Goal: Task Accomplishment & Management: Complete application form

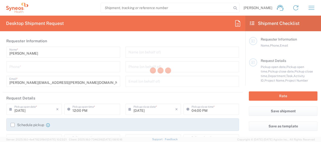
type input "[US_STATE]"
type input "[GEOGRAPHIC_DATA]"
type input "3190"
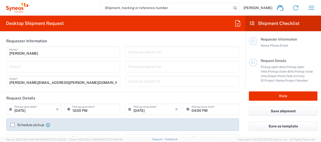
type input "[PERSON_NAME] Rsrch Grp ([GEOGRAPHIC_DATA]) In"
click at [66, 66] on input "tel" at bounding box center [63, 66] width 108 height 9
type input "3035422248"
type input "[PERSON_NAME][EMAIL_ADDRESS][PERSON_NAME][DOMAIN_NAME]"
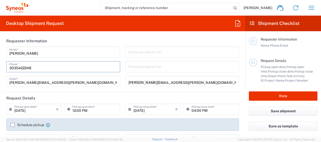
type input "OPP 00952"
type input "802-WWC-006"
type input "7724753611"
type input "[PERSON_NAME]"
type input "[STREET_ADDRESS][PERSON_NAME]"
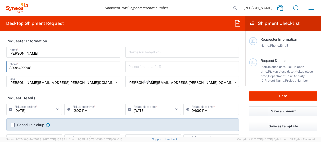
type input "SUITE 111"
type input "ST. [PERSON_NAME]"
type input "63110"
type input "ava"
type input "3142736097"
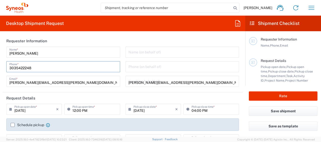
type input "[PERSON_NAME][EMAIL_ADDRESS][PERSON_NAME][DOMAIN_NAME]"
type input "Envelope"
type input "1"
type input "9.5"
type input "12.5"
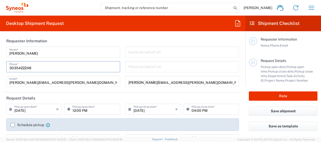
type input "0.25"
type input "in"
type input "0.45"
type input "lbs"
type input "[PERSON_NAME]"
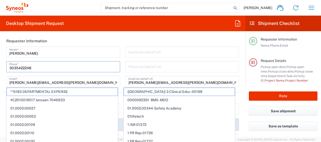
scroll to position [51, 0]
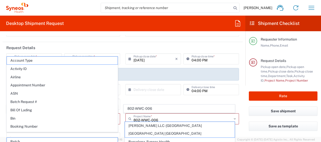
click at [68, 39] on div "[PERSON_NAME] Name * [PHONE_NUMBER] Phone * [PERSON_NAME][EMAIL_ADDRESS][PERSON…" at bounding box center [63, 18] width 119 height 44
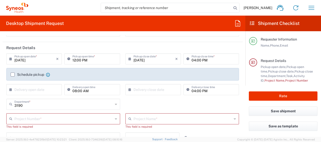
click at [37, 118] on input "text" at bounding box center [63, 118] width 99 height 9
click at [21, 119] on input "opp00952" at bounding box center [63, 118] width 99 height 9
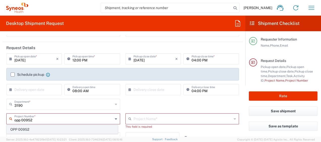
click at [32, 132] on span "OPP 00952" at bounding box center [62, 130] width 111 height 8
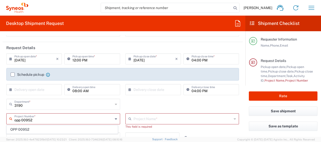
type input "OPP 00952"
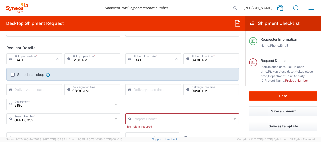
type input "802-WWC-006"
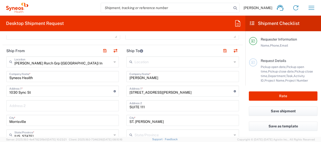
scroll to position [177, 0]
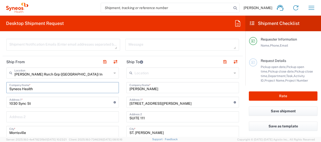
drag, startPoint x: 17, startPoint y: 85, endPoint x: 0, endPoint y: 77, distance: 18.9
click at [0, 77] on html "[PERSON_NAME] Home Shipment estimator Shipment tracking Desktop shipment reques…" at bounding box center [160, 71] width 321 height 142
type input "i"
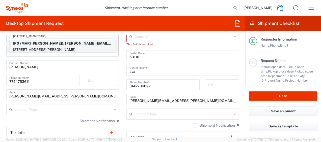
scroll to position [278, 0]
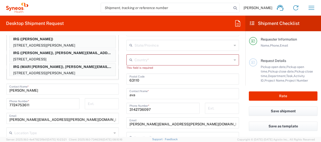
click at [64, 55] on p "IRG ([PERSON_NAME]), [PERSON_NAME][EMAIL_ADDRESS][PERSON_NAME][DOMAIN_NAME]" at bounding box center [63, 53] width 106 height 6
type input "IRG"
type input "12 WEATHERVANE WAY"
type input "WARWICK"
type input "[US_STATE]"
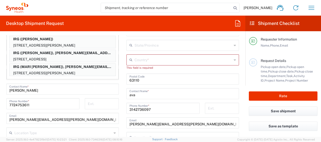
type input "10990"
type input "[PERSON_NAME]"
type input "8452164746"
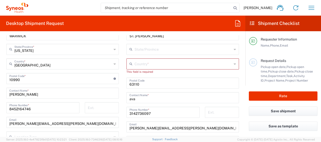
scroll to position [279, 0]
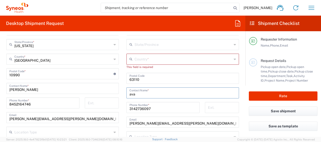
drag, startPoint x: 140, startPoint y: 91, endPoint x: 118, endPoint y: 92, distance: 22.7
click at [118, 92] on div "Ship From Location [PERSON_NAME] LLC-[GEOGRAPHIC_DATA] [GEOGRAPHIC_DATA] [GEOGR…" at bounding box center [123, 70] width 241 height 230
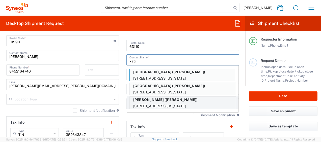
scroll to position [304, 0]
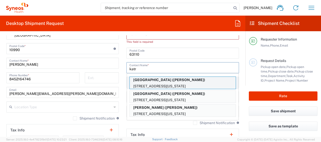
type input "katr"
click at [183, 86] on p "[STREET_ADDRESS][US_STATE]" at bounding box center [183, 86] width 106 height 6
type input "[GEOGRAPHIC_DATA]"
type input "[STREET_ADDRESS]"
type input "PH-19"
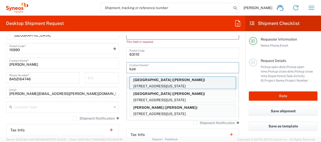
type input "[US_STATE]"
type input "[GEOGRAPHIC_DATA]"
type input "10032"
type input "[PERSON_NAME]"
type input "2123052077"
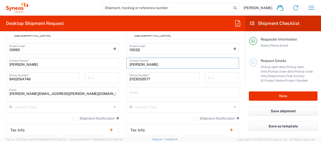
type input "[US_STATE]"
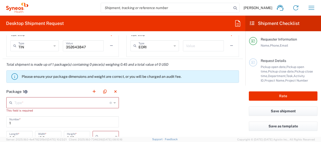
scroll to position [405, 0]
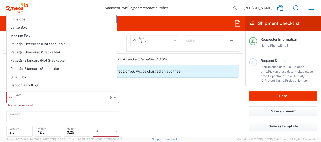
click at [61, 100] on input "text" at bounding box center [61, 97] width 95 height 9
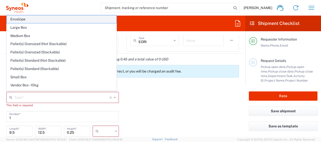
click at [38, 21] on span "Envelope" at bounding box center [62, 19] width 110 height 8
type input "Envelope"
type input "in"
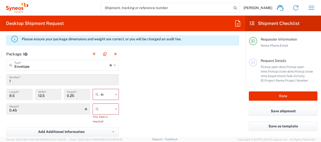
scroll to position [456, 0]
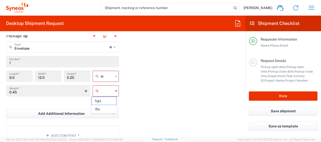
click at [106, 91] on input "text" at bounding box center [107, 91] width 13 height 8
click at [106, 109] on span "lbs" at bounding box center [104, 110] width 25 height 8
type input "lbs"
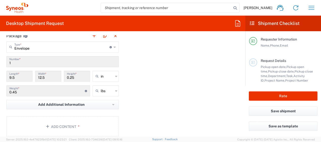
click at [166, 112] on div "Package 1 Envelope Type * Material used to package goods Envelope Large Box Med…" at bounding box center [123, 85] width 241 height 111
click at [73, 122] on button "Add Content *" at bounding box center [62, 127] width 113 height 21
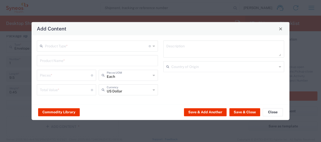
click at [87, 50] on input "text" at bounding box center [97, 45] width 104 height 9
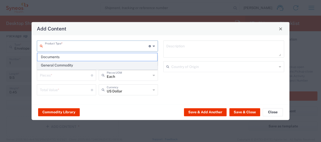
click at [80, 65] on span "General Commodity" at bounding box center [97, 66] width 120 height 8
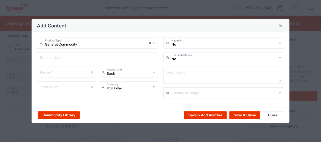
click at [77, 43] on input "General Commodity" at bounding box center [97, 42] width 104 height 9
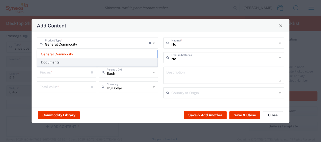
click at [76, 62] on span "Documents" at bounding box center [97, 63] width 120 height 8
type input "Documents"
type input "1"
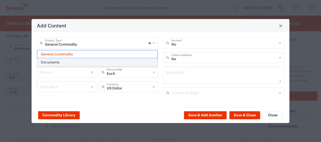
type textarea "Documents"
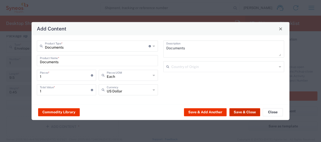
click at [249, 113] on button "Save & Close" at bounding box center [245, 112] width 31 height 8
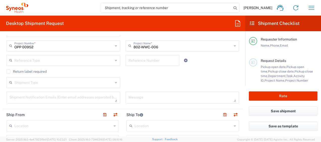
scroll to position [181, 0]
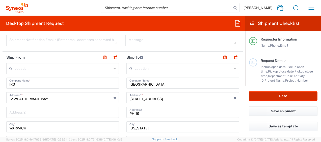
click at [261, 96] on button "Rate" at bounding box center [283, 96] width 69 height 9
type input "OPP 00952"
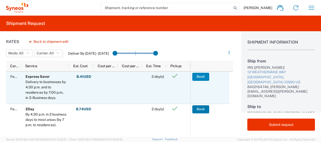
click at [200, 78] on button "Book" at bounding box center [201, 77] width 17 height 8
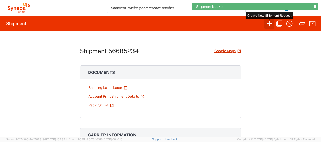
click at [266, 26] on icon "button" at bounding box center [270, 24] width 8 height 8
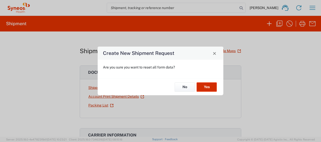
click at [205, 87] on button "Yes" at bounding box center [207, 87] width 20 height 9
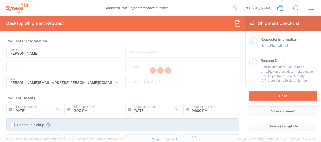
type input "[US_STATE]"
type input "3190"
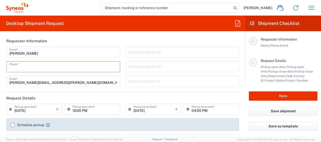
click at [41, 65] on input "tel" at bounding box center [63, 66] width 108 height 9
type input "3035422248"
type input "[PERSON_NAME][EMAIL_ADDRESS][PERSON_NAME][DOMAIN_NAME]"
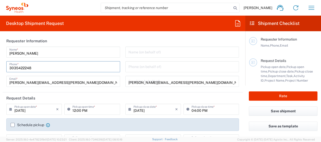
type input "OPP 00952"
type input "802-WWC-006"
type input "8452164746"
type input "[PERSON_NAME]"
type input "[STREET_ADDRESS][PERSON_NAME]"
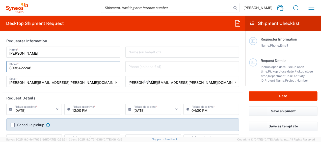
type input "SUITE 111"
type input "ST. [PERSON_NAME]"
type input "63110"
type input "katr"
type input "3142736097"
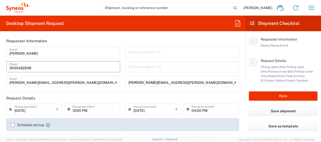
type input "[PERSON_NAME][EMAIL_ADDRESS][PERSON_NAME][DOMAIN_NAME]"
type input "1"
type input "9.5"
type input "12.5"
type input "0.25"
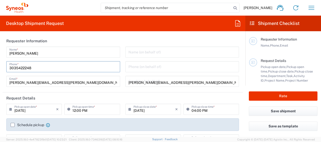
type input "0.45"
type input "[PERSON_NAME]"
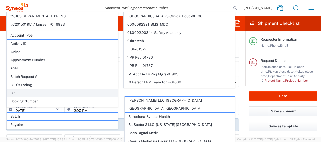
scroll to position [76, 0]
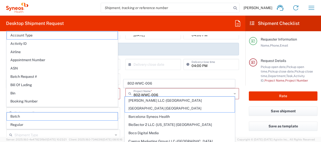
click at [119, 67] on div "08:00 AM Delivery open time" at bounding box center [92, 66] width 58 height 15
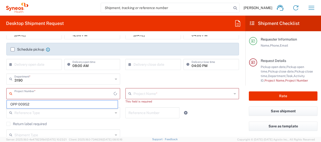
click at [41, 93] on input "text" at bounding box center [63, 93] width 99 height 9
type input "7054187"
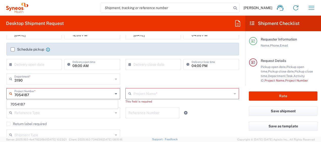
drag, startPoint x: 51, startPoint y: 103, endPoint x: 57, endPoint y: 108, distance: 8.5
click at [51, 103] on span "7054187" at bounding box center [62, 105] width 111 height 8
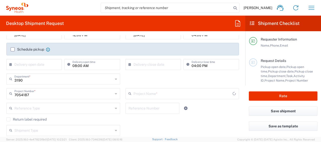
type input "802-WWC-015"
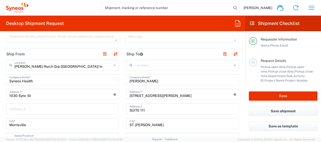
scroll to position [177, 0]
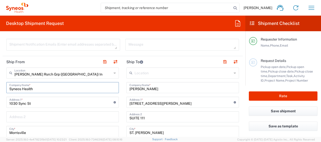
drag, startPoint x: 48, startPoint y: 88, endPoint x: 0, endPoint y: 82, distance: 48.2
click at [0, 82] on html "[PERSON_NAME] Home Shipment estimator Shipment tracking Desktop shipment reques…" at bounding box center [160, 71] width 321 height 142
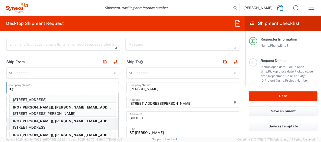
scroll to position [51, 0]
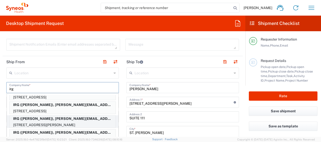
click at [64, 116] on p "IRG ([PERSON_NAME]), [PERSON_NAME][EMAIL_ADDRESS][PERSON_NAME][DOMAIN_NAME]" at bounding box center [63, 119] width 106 height 6
type input "IRG"
type input "[STREET_ADDRESS][PERSON_NAME] EST"
type input "[GEOGRAPHIC_DATA]"
type input "[US_STATE]"
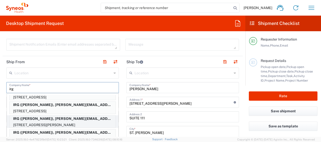
type input "77095"
type input "[PERSON_NAME]"
type input "8324759112"
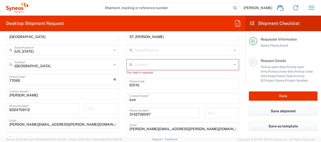
scroll to position [278, 0]
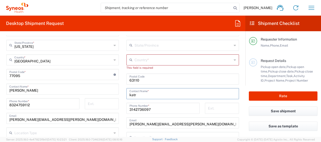
drag, startPoint x: 128, startPoint y: 95, endPoint x: 97, endPoint y: 94, distance: 31.1
click at [97, 94] on div "Ship From Location [PERSON_NAME] LLC-[GEOGRAPHIC_DATA] [GEOGRAPHIC_DATA] [GEOGR…" at bounding box center [123, 70] width 241 height 230
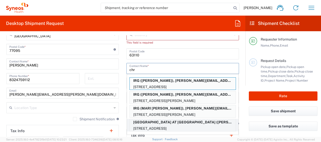
scroll to position [328, 0]
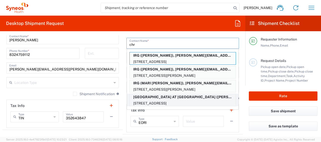
type input "chr"
click at [204, 97] on p "[GEOGRAPHIC_DATA] AT [GEOGRAPHIC_DATA] ([PERSON_NAME] [PERSON_NAME])" at bounding box center [183, 97] width 106 height 6
type input "[GEOGRAPHIC_DATA] AT [GEOGRAPHIC_DATA]"
type input "1941 [GEOGRAPHIC_DATA]"
type input "SUITE 4358"
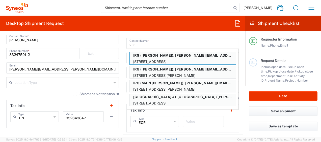
type input "[GEOGRAPHIC_DATA]"
type input "77054"
type input "[PERSON_NAME] [PERSON_NAME]"
type input "[PHONE_NUMBER]"
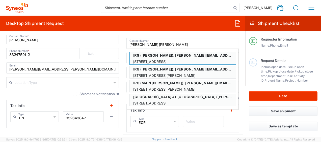
type input "[US_STATE]"
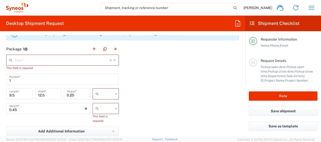
scroll to position [453, 0]
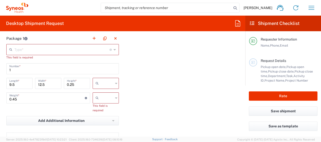
click at [41, 48] on input "text" at bounding box center [61, 49] width 95 height 9
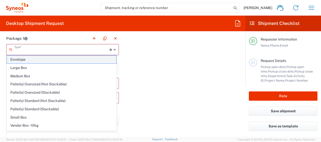
click at [44, 62] on span "Envelope" at bounding box center [62, 60] width 110 height 8
type input "Envelope"
type input "in"
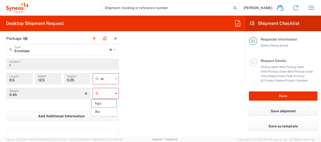
click at [106, 94] on input "text" at bounding box center [107, 94] width 13 height 8
click at [104, 110] on span "lbs" at bounding box center [104, 112] width 25 height 8
type input "lbs"
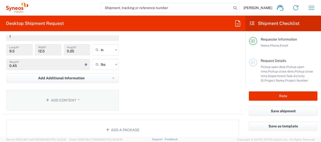
scroll to position [504, 0]
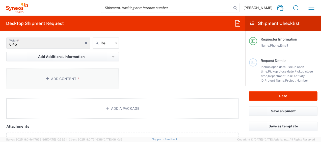
click at [93, 69] on button "Add Content *" at bounding box center [62, 79] width 113 height 21
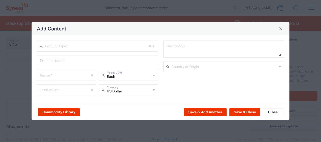
click at [94, 45] on input "text" at bounding box center [97, 45] width 104 height 9
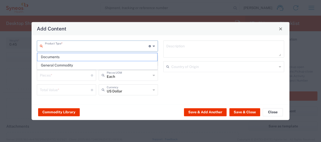
click at [87, 60] on span "Documents" at bounding box center [97, 57] width 120 height 8
type input "Documents"
type input "1"
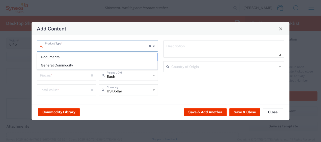
type textarea "Documents"
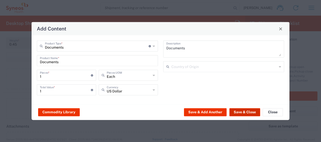
click at [241, 109] on button "Save & Close" at bounding box center [245, 112] width 31 height 8
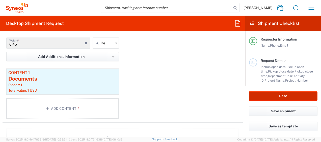
click at [255, 98] on button "Rate" at bounding box center [283, 96] width 69 height 9
type input "7054187"
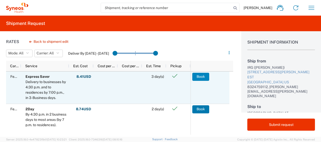
click at [199, 79] on button "Book" at bounding box center [201, 77] width 17 height 8
